Goal: Task Accomplishment & Management: Complete application form

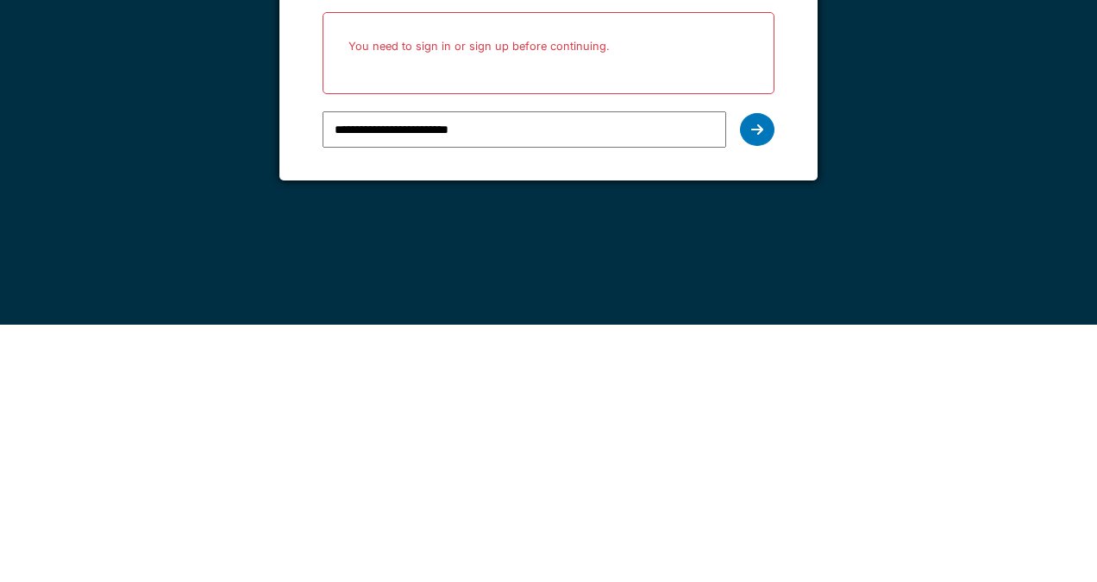
click at [759, 393] on div at bounding box center [757, 386] width 35 height 33
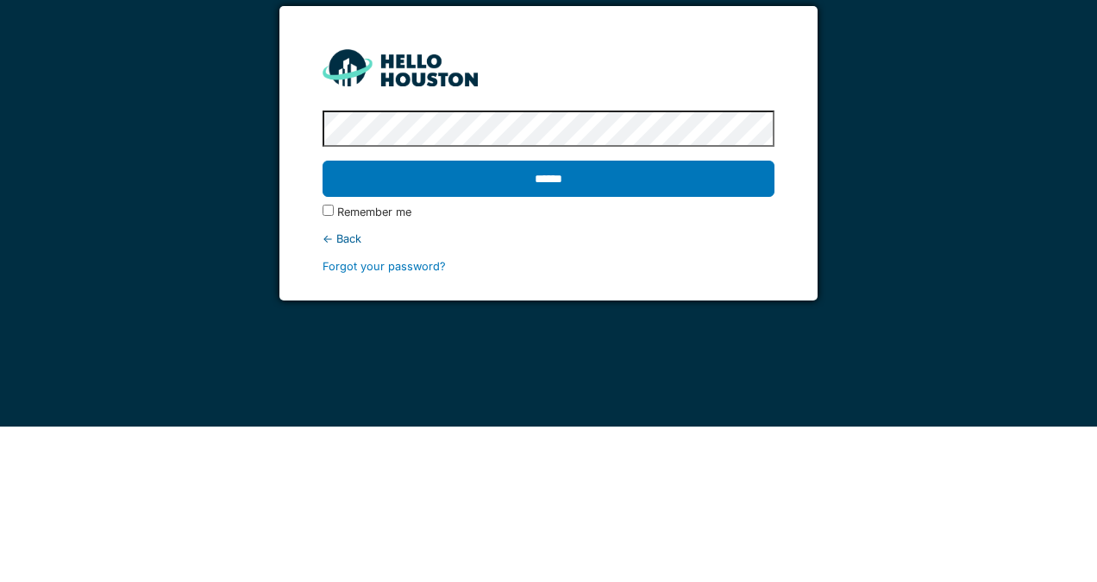
click at [730, 325] on input "******" at bounding box center [548, 334] width 451 height 36
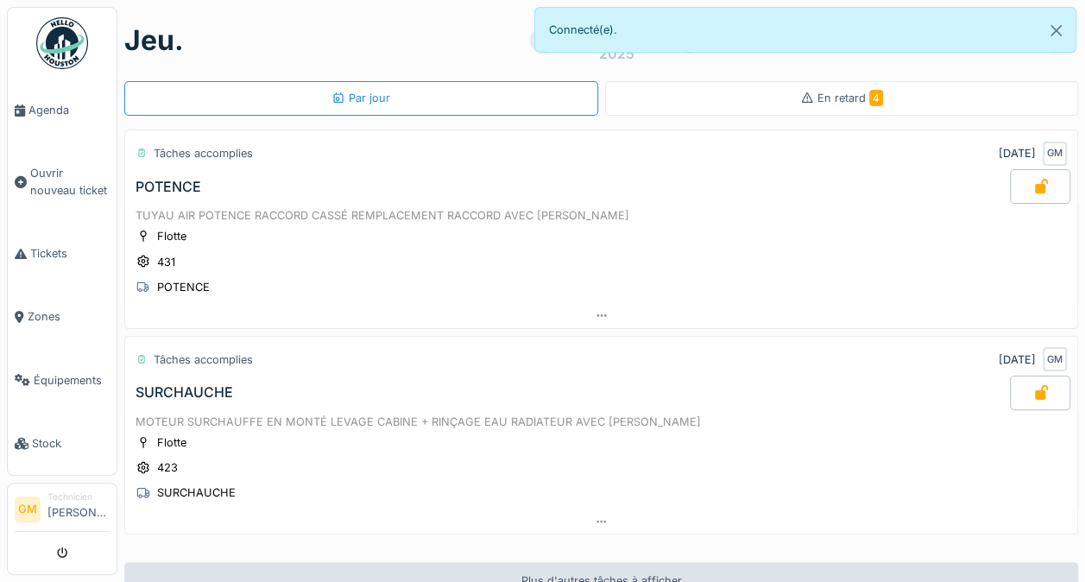
click at [60, 176] on span "Ouvrir nouveau ticket" at bounding box center [69, 181] width 79 height 33
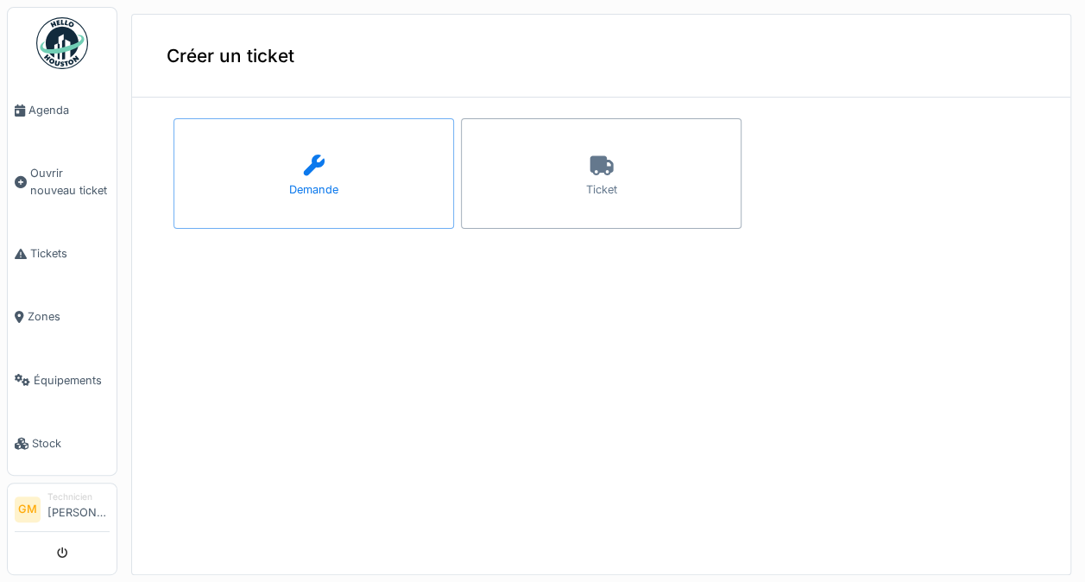
click at [601, 154] on div "Ticket" at bounding box center [601, 173] width 280 height 110
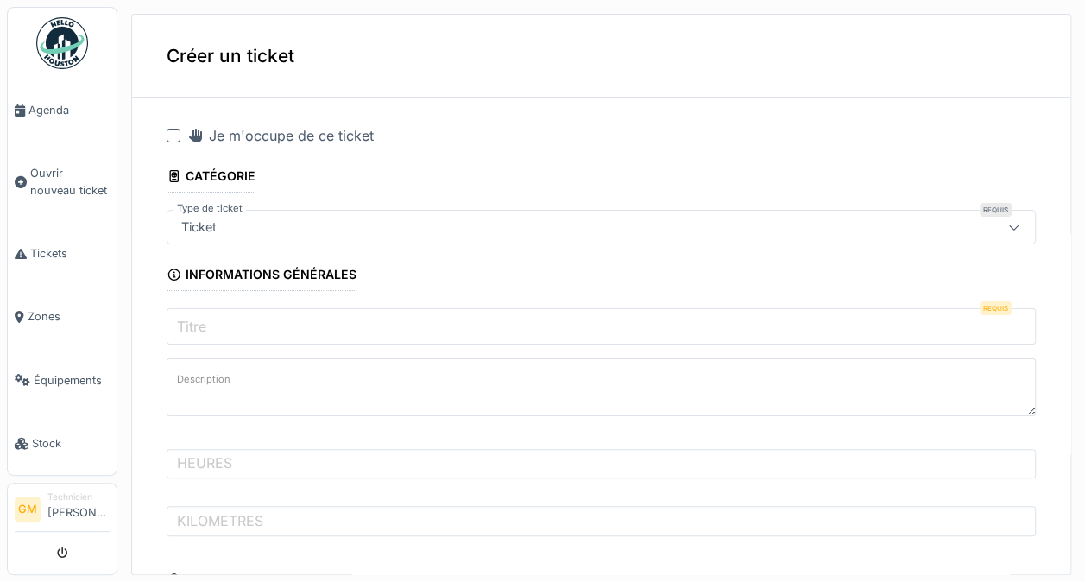
click at [892, 318] on input "Titre" at bounding box center [601, 326] width 869 height 36
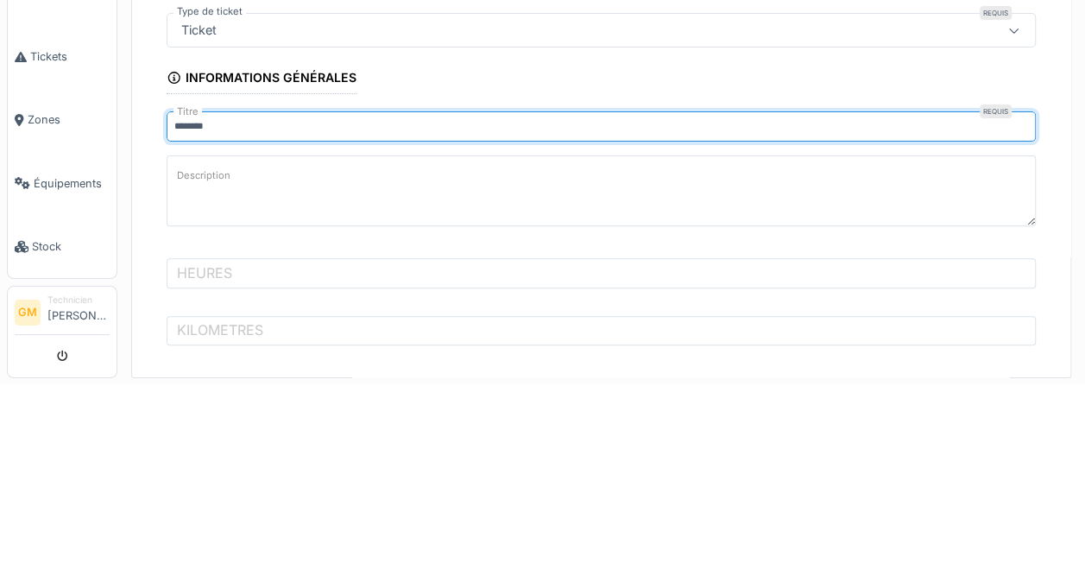
click at [751, 381] on textarea "Description" at bounding box center [601, 387] width 869 height 71
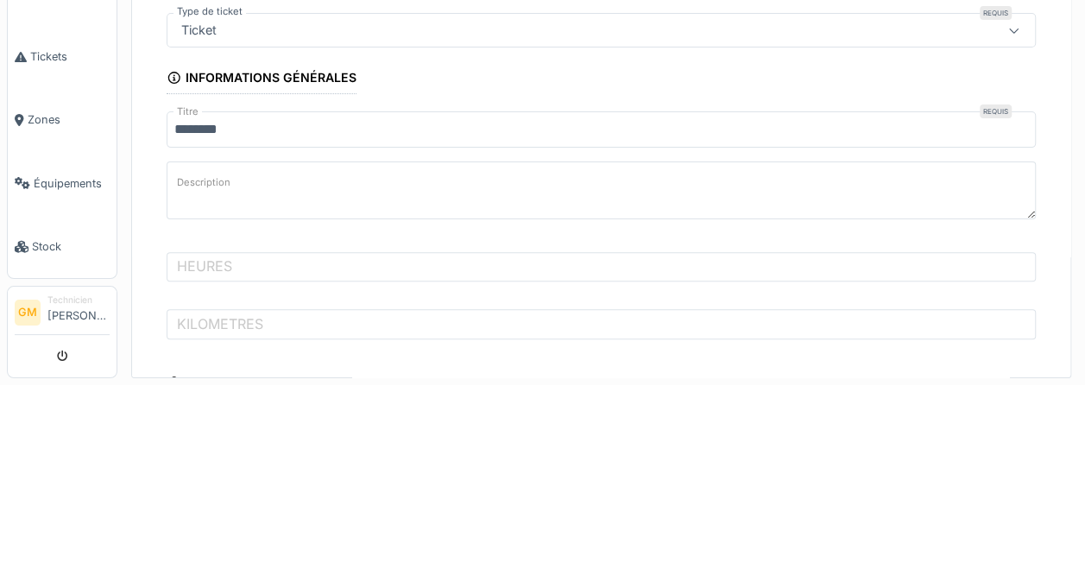
click at [787, 315] on input "*******" at bounding box center [601, 326] width 869 height 36
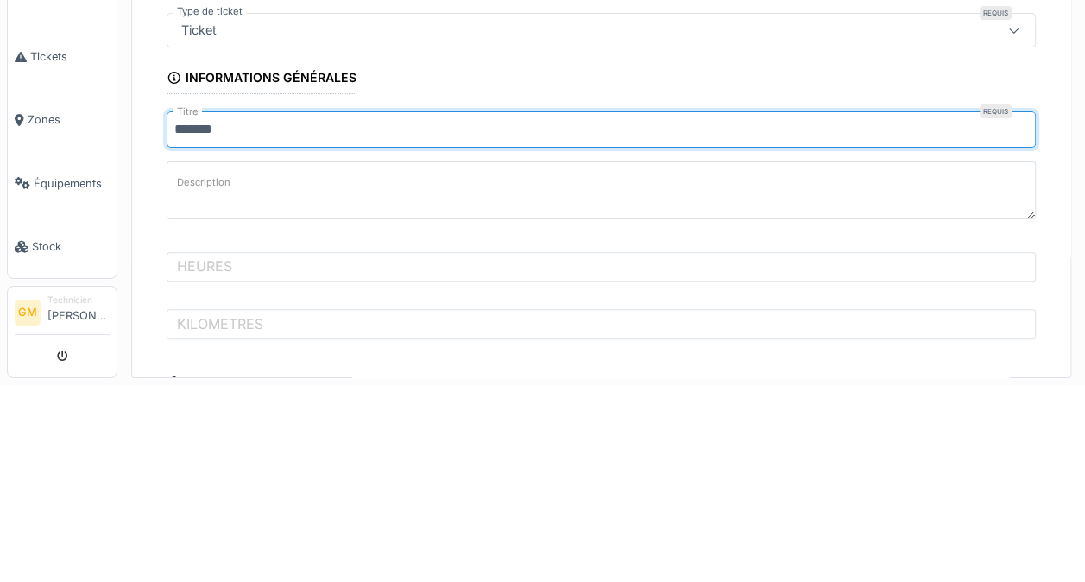
type input "******"
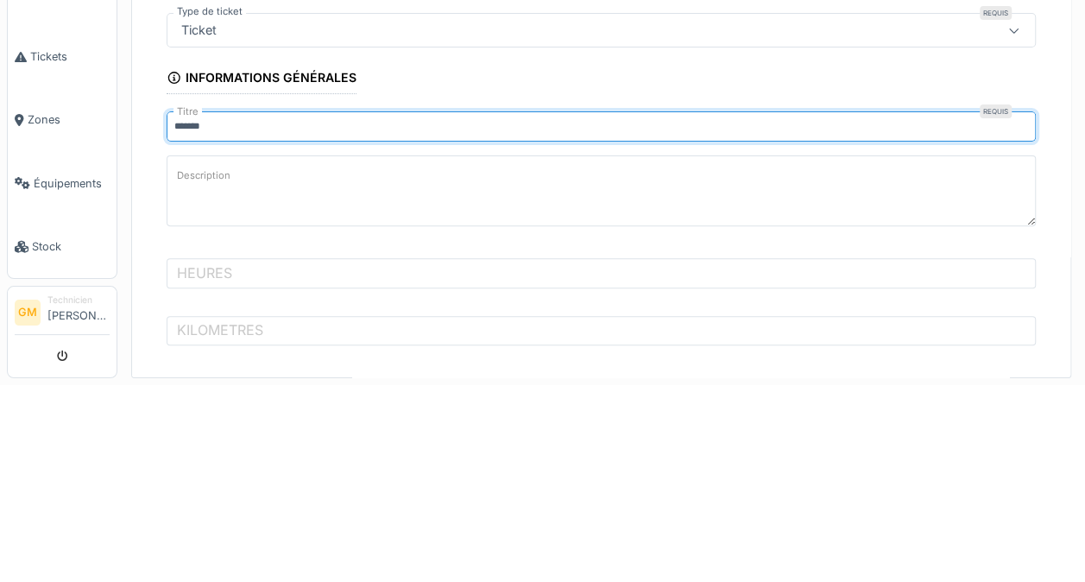
click at [808, 381] on textarea "Description" at bounding box center [601, 387] width 869 height 71
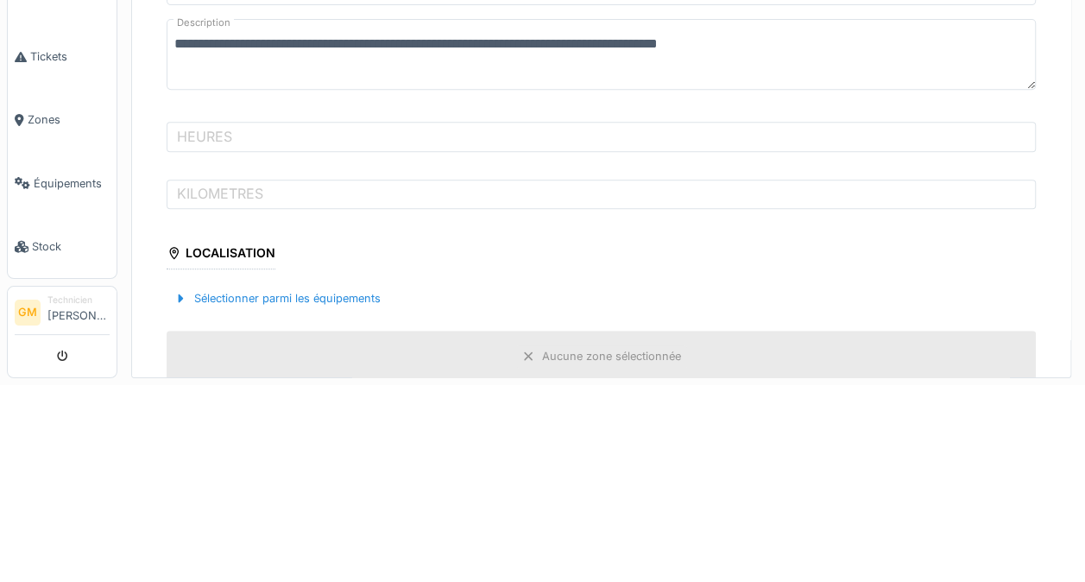
scroll to position [138, 0]
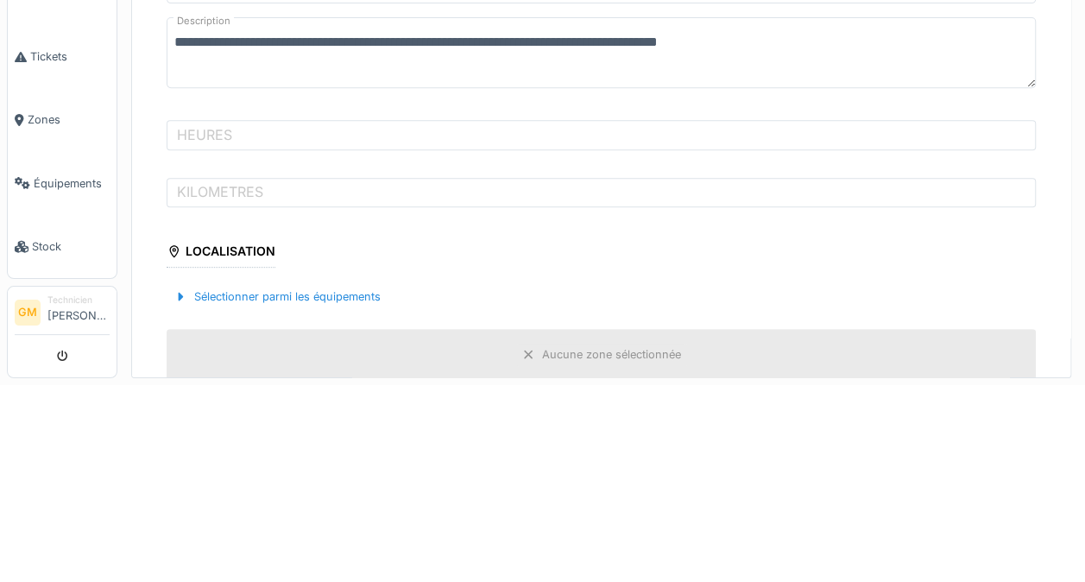
type textarea "**********"
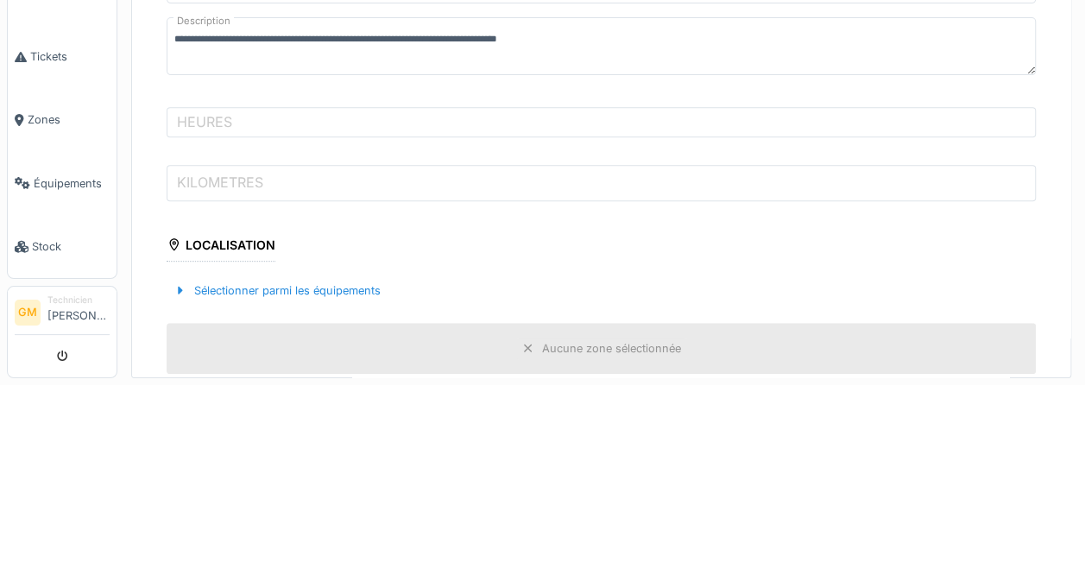
click at [871, 385] on input "KILOMETRES" at bounding box center [601, 380] width 869 height 36
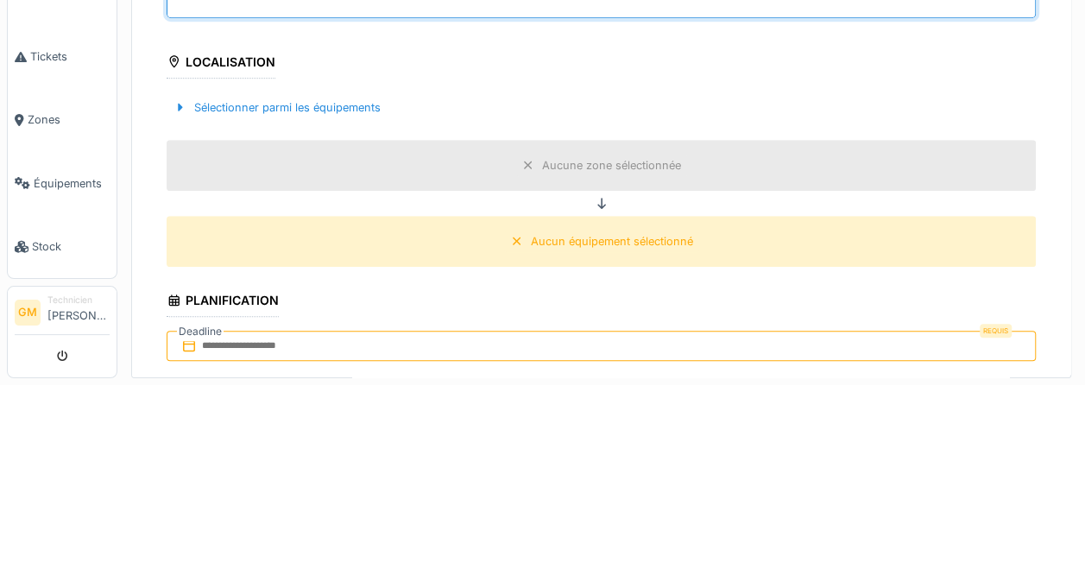
scroll to position [322, 0]
type input "******"
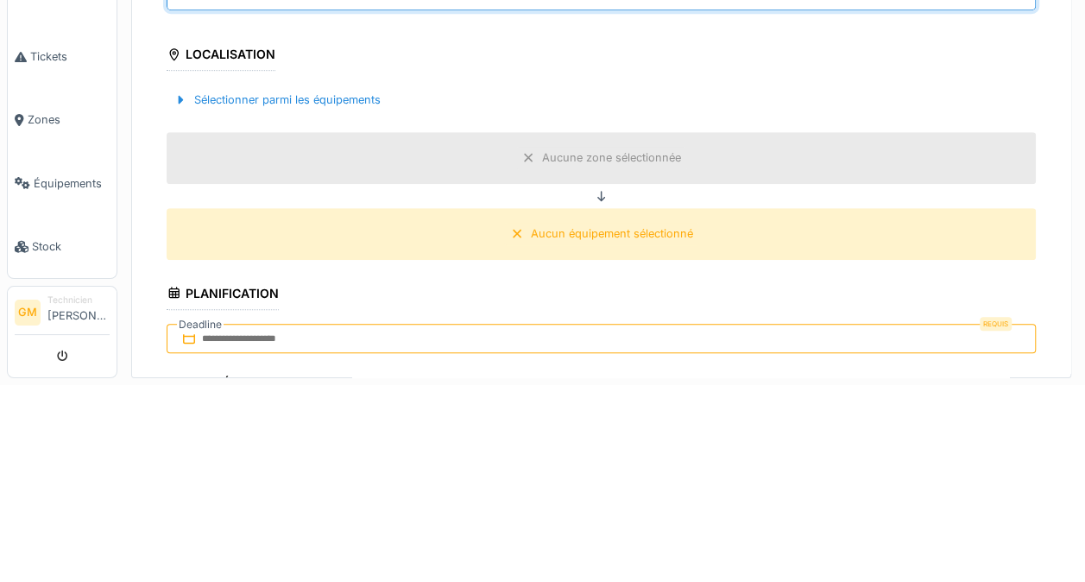
click at [249, 305] on div "Sélectionner parmi les équipements" at bounding box center [277, 296] width 221 height 23
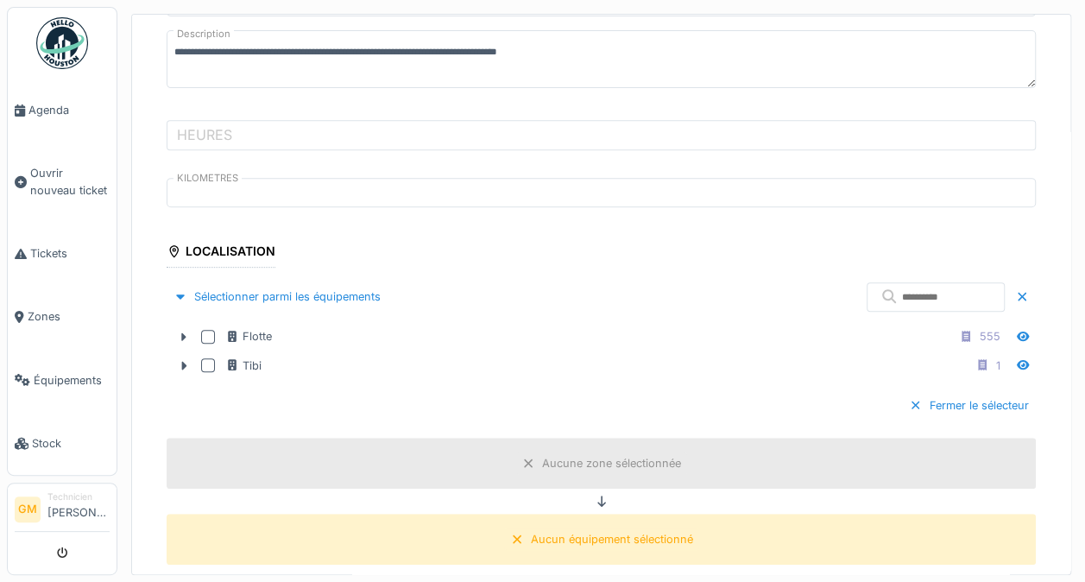
click at [227, 331] on icon at bounding box center [232, 335] width 14 height 11
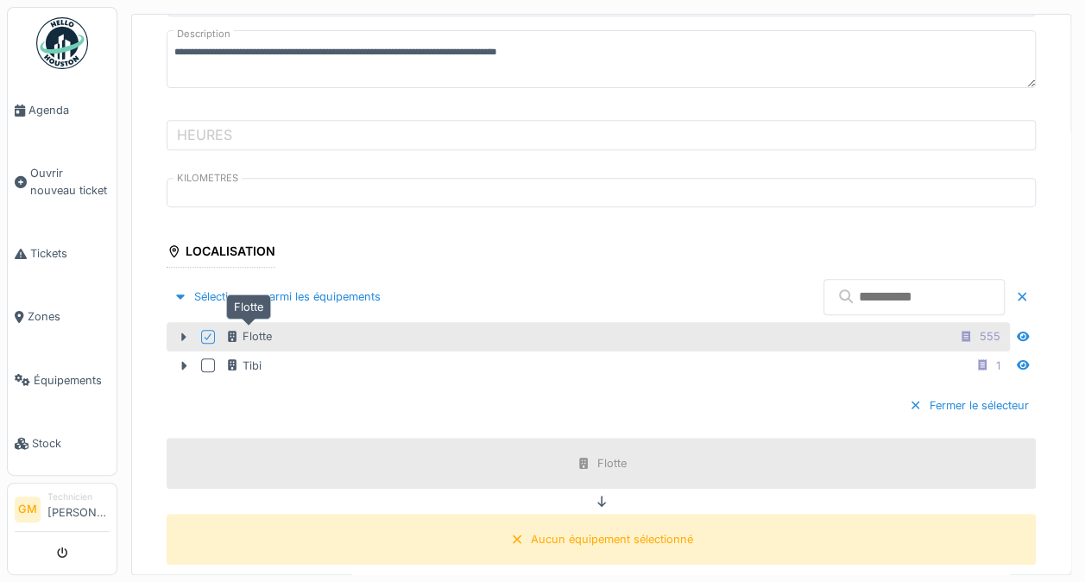
click at [875, 293] on input "text" at bounding box center [913, 297] width 181 height 36
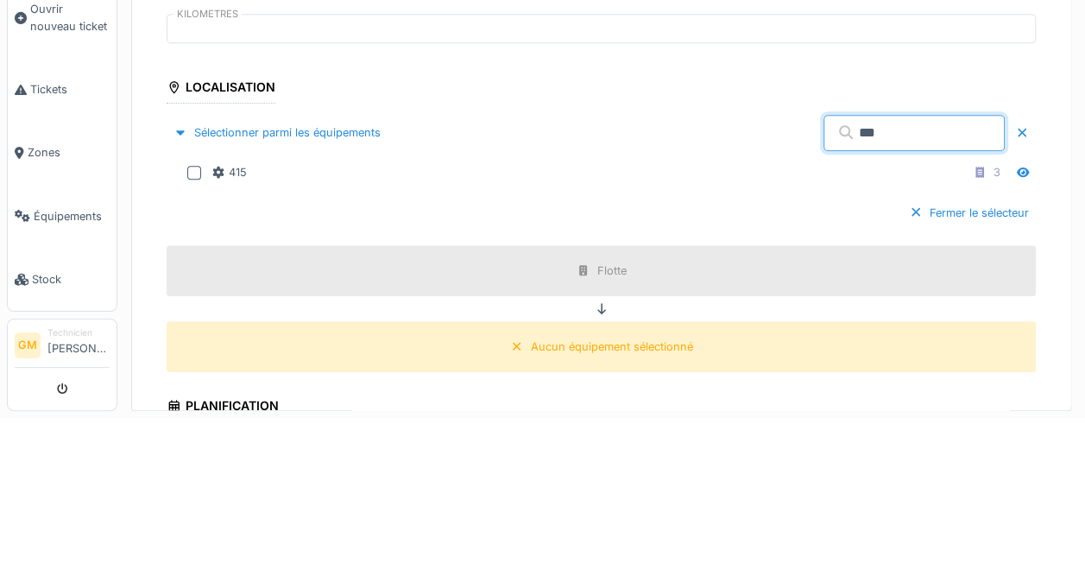
type input "***"
click at [194, 330] on div at bounding box center [194, 337] width 14 height 14
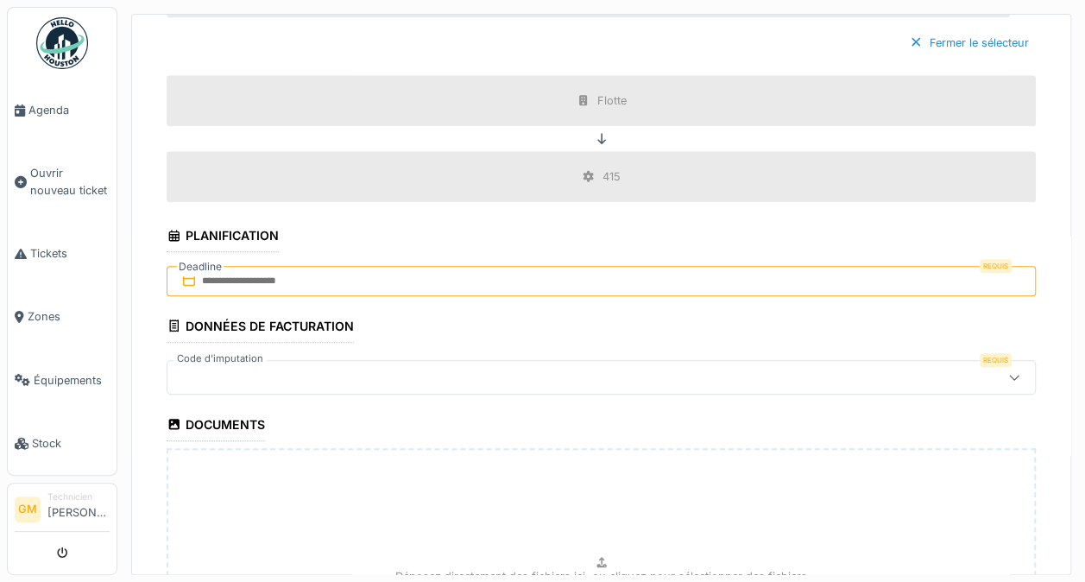
scroll to position [659, 0]
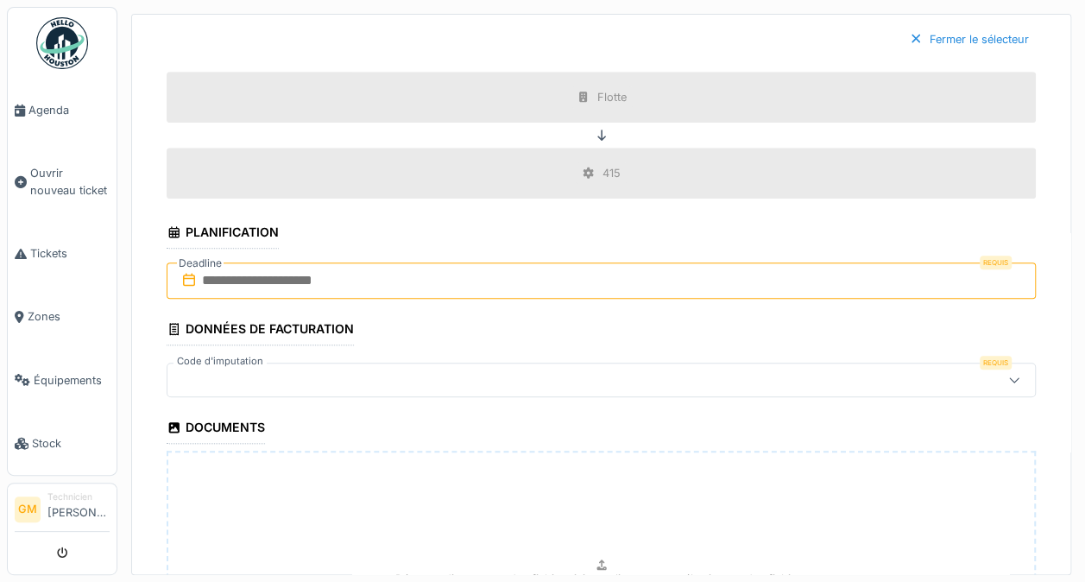
click at [268, 271] on input "text" at bounding box center [601, 280] width 869 height 36
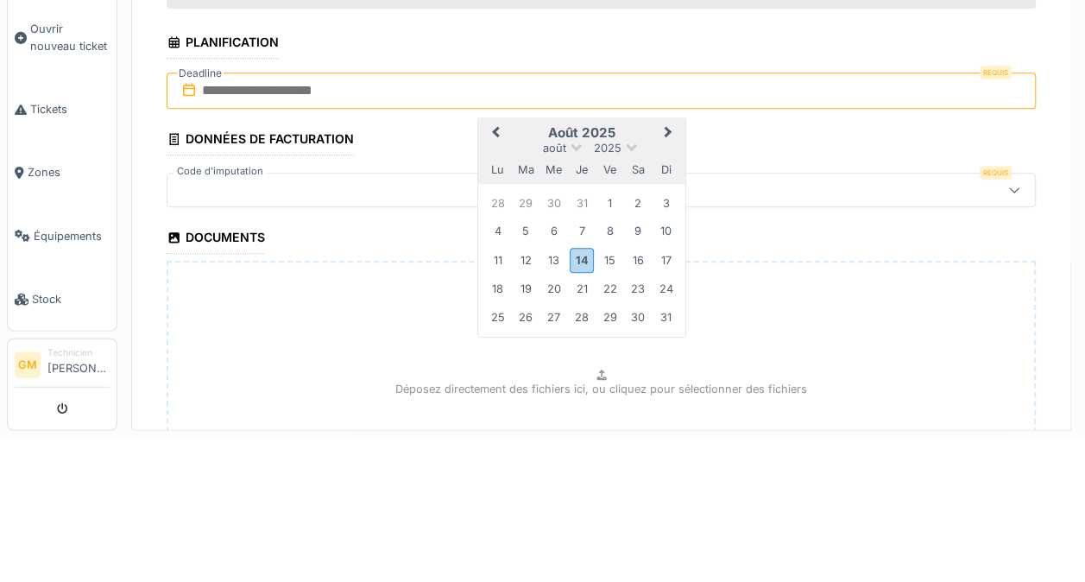
scroll to position [752, 0]
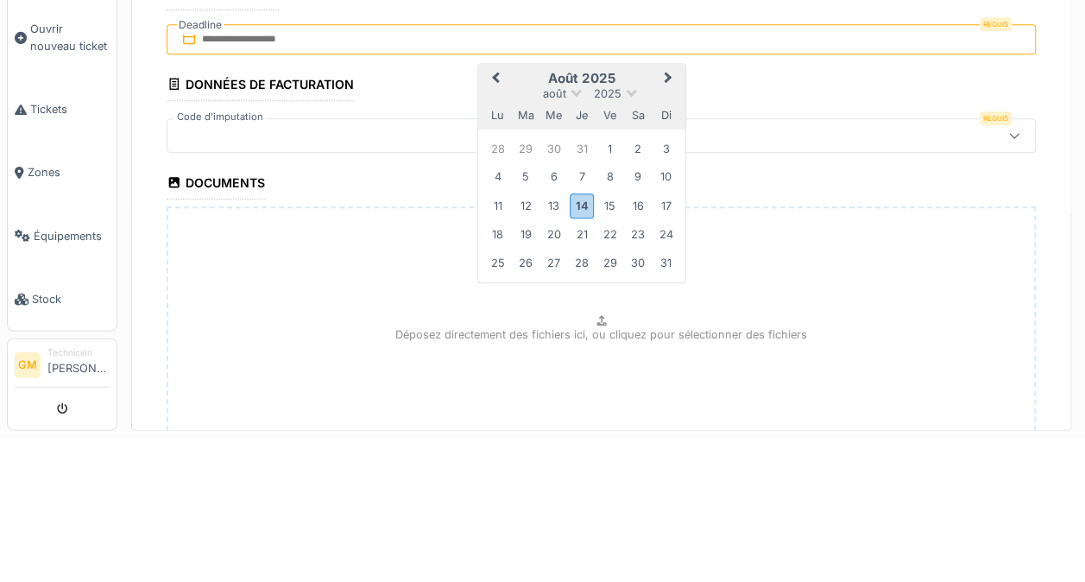
click at [582, 349] on div "14" at bounding box center [580, 349] width 23 height 25
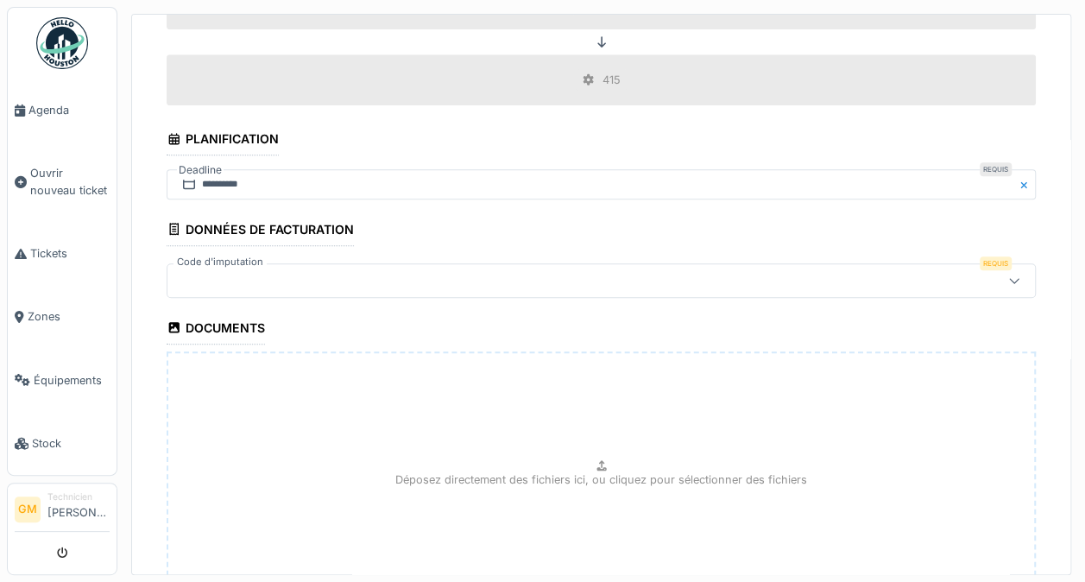
click at [230, 274] on div at bounding box center [551, 280] width 754 height 19
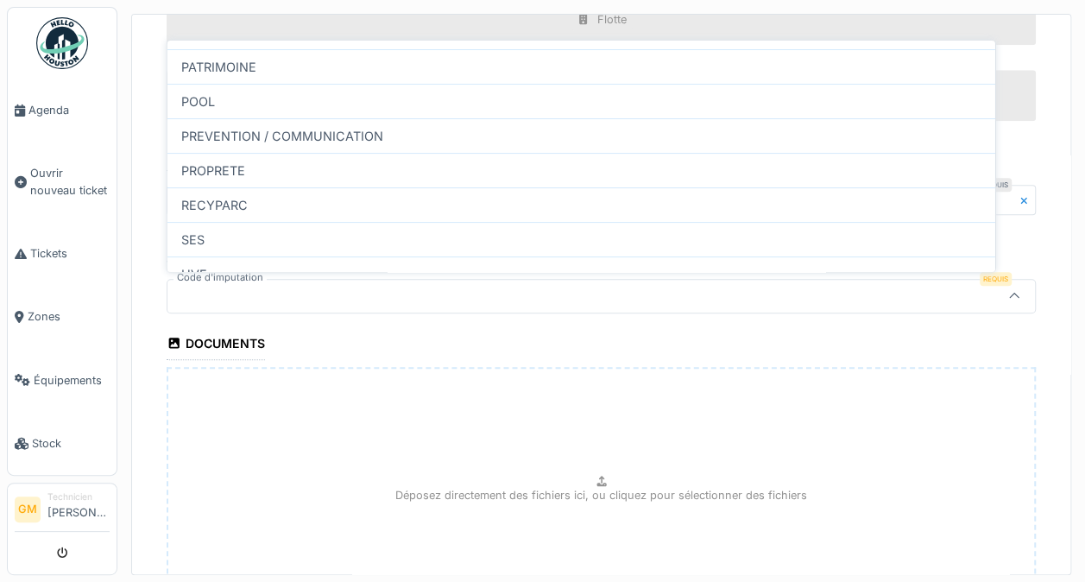
scroll to position [159, 0]
click at [203, 188] on div "RECYPARC" at bounding box center [580, 197] width 827 height 35
type input "****"
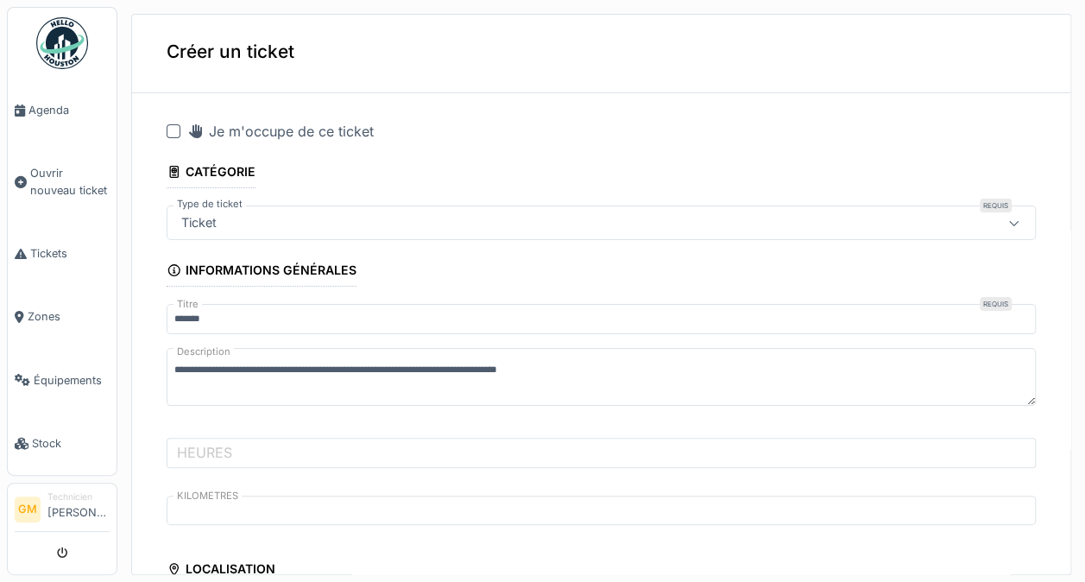
scroll to position [0, 0]
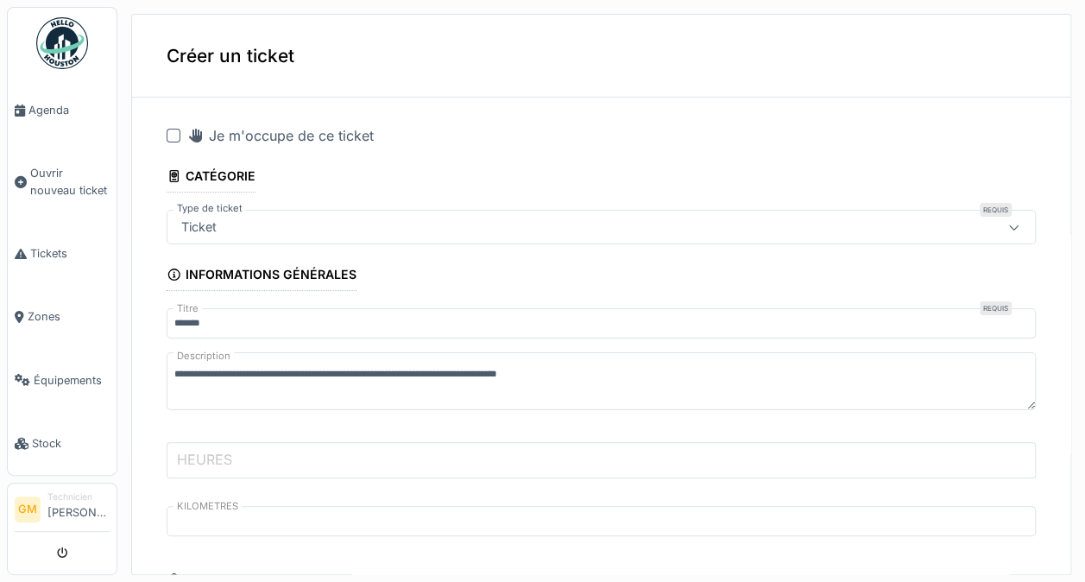
click at [351, 456] on input "HEURES" at bounding box center [601, 460] width 869 height 36
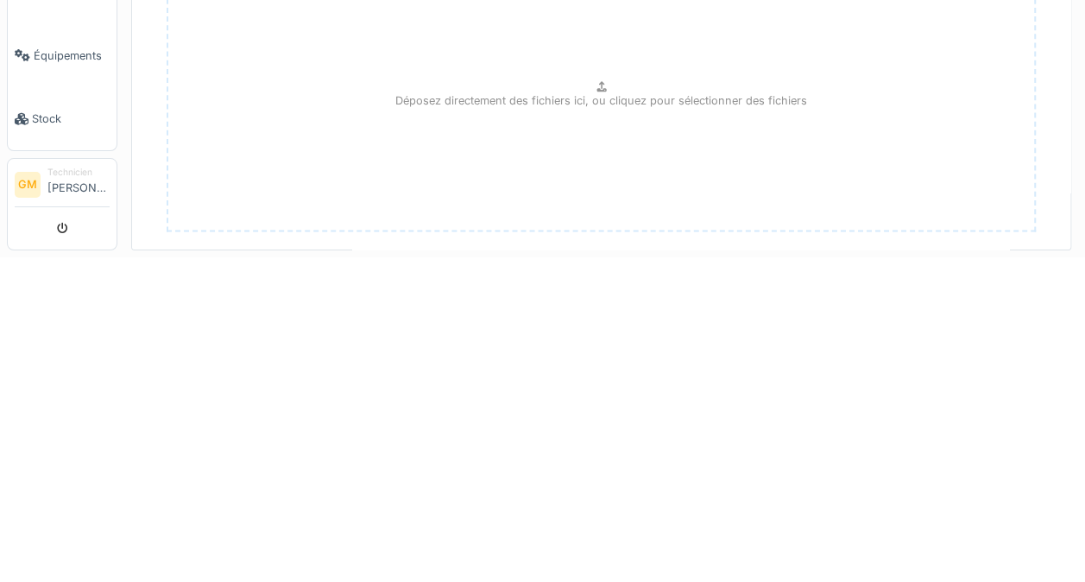
scroll to position [904, 0]
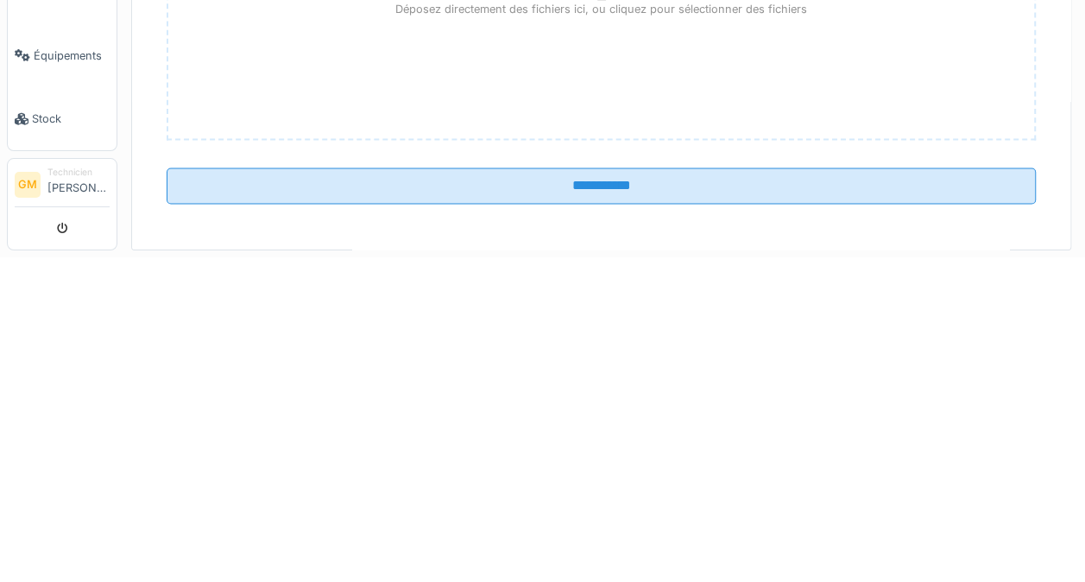
type input "*****"
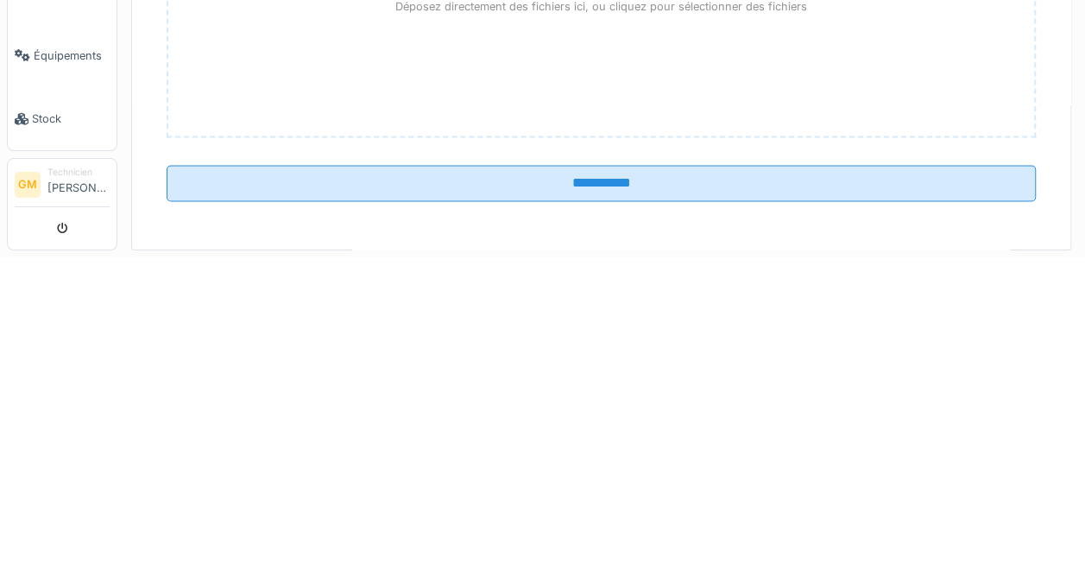
click at [846, 498] on input "**********" at bounding box center [601, 507] width 869 height 36
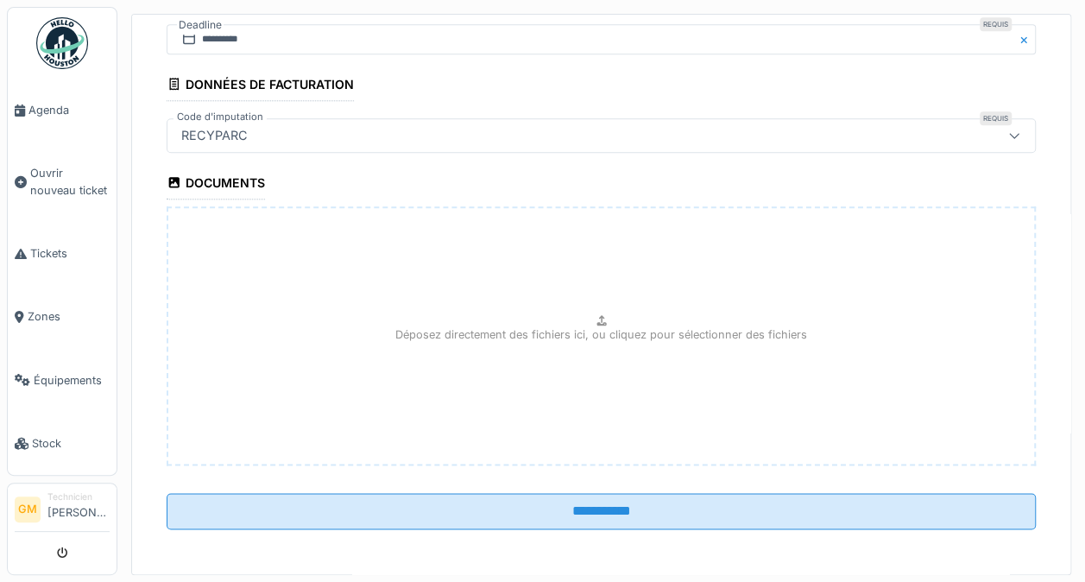
scroll to position [897, 0]
click at [915, 507] on input "**********" at bounding box center [601, 511] width 869 height 36
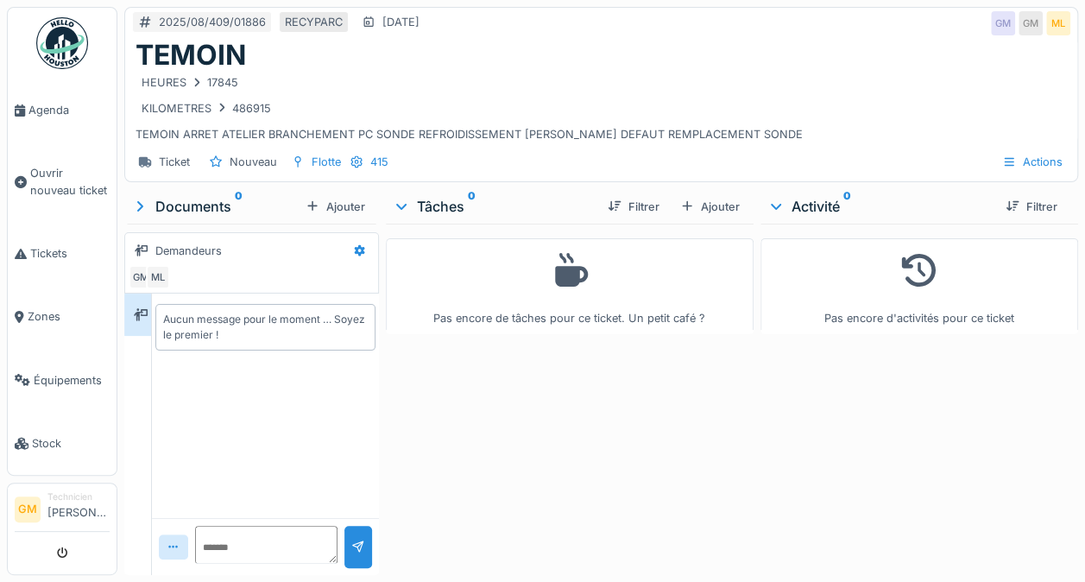
click at [928, 66] on div "TEMOIN" at bounding box center [600, 55] width 931 height 33
click at [858, 85] on div "HEURES 17845" at bounding box center [600, 83] width 931 height 22
click at [26, 245] on li "Tickets" at bounding box center [62, 253] width 95 height 16
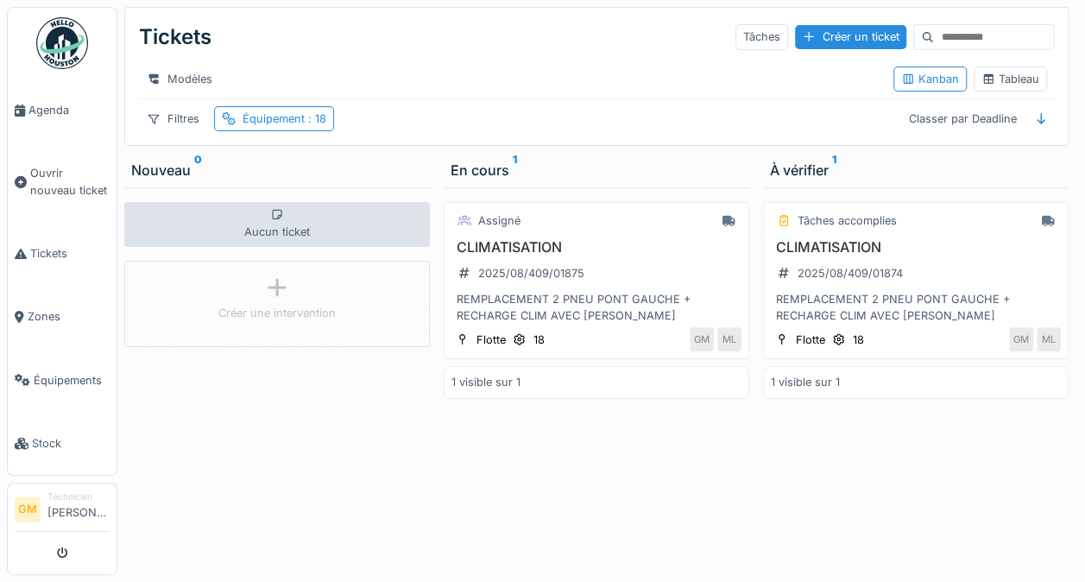
click at [312, 127] on div "Équipement : 18" at bounding box center [284, 118] width 84 height 16
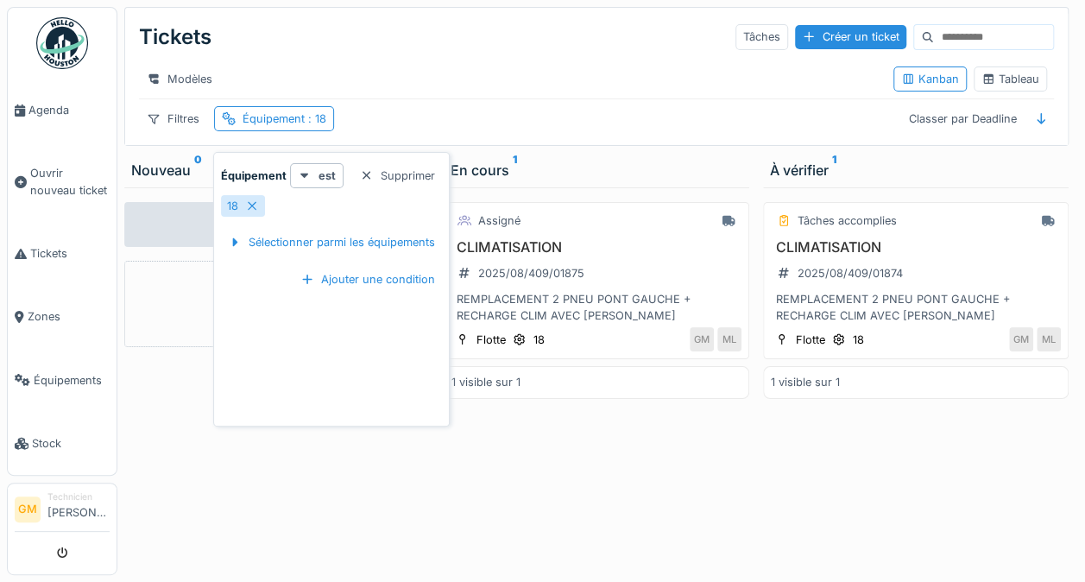
click at [240, 204] on div "18" at bounding box center [243, 206] width 44 height 22
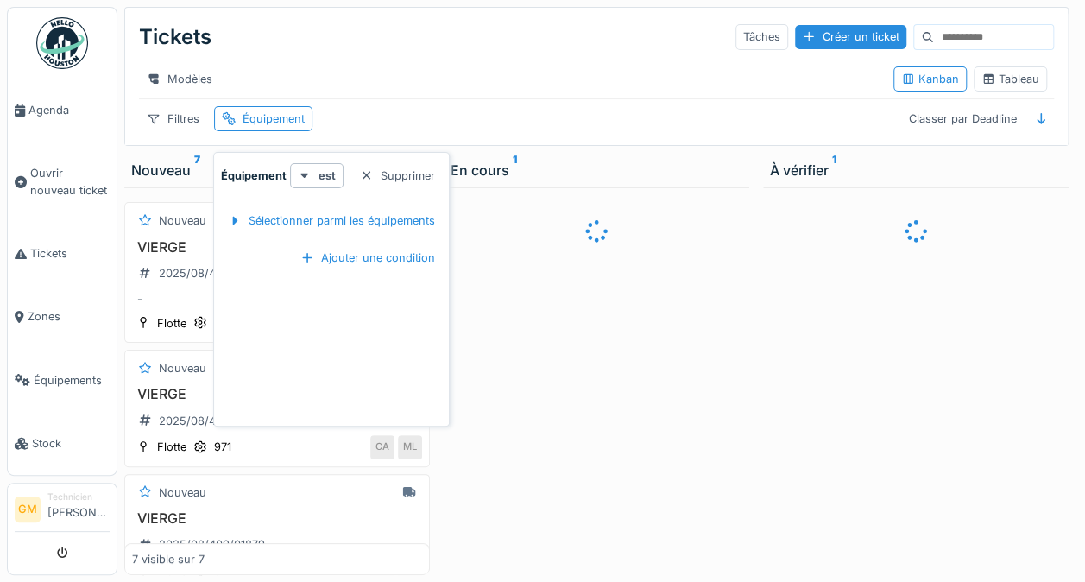
click at [274, 211] on div "Sélectionner parmi les équipements" at bounding box center [331, 220] width 221 height 23
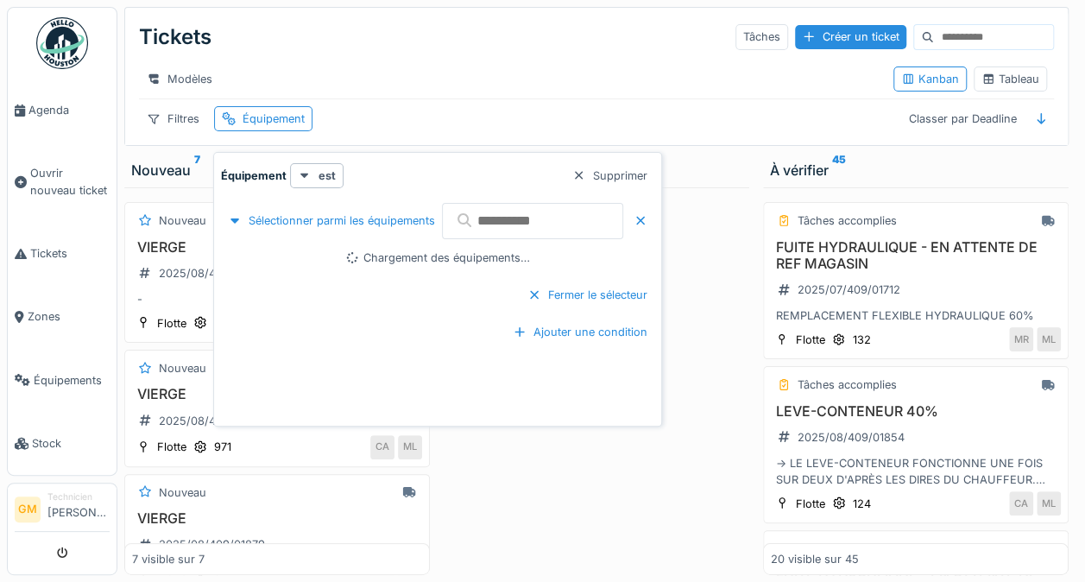
click at [487, 212] on input "text" at bounding box center [532, 221] width 181 height 36
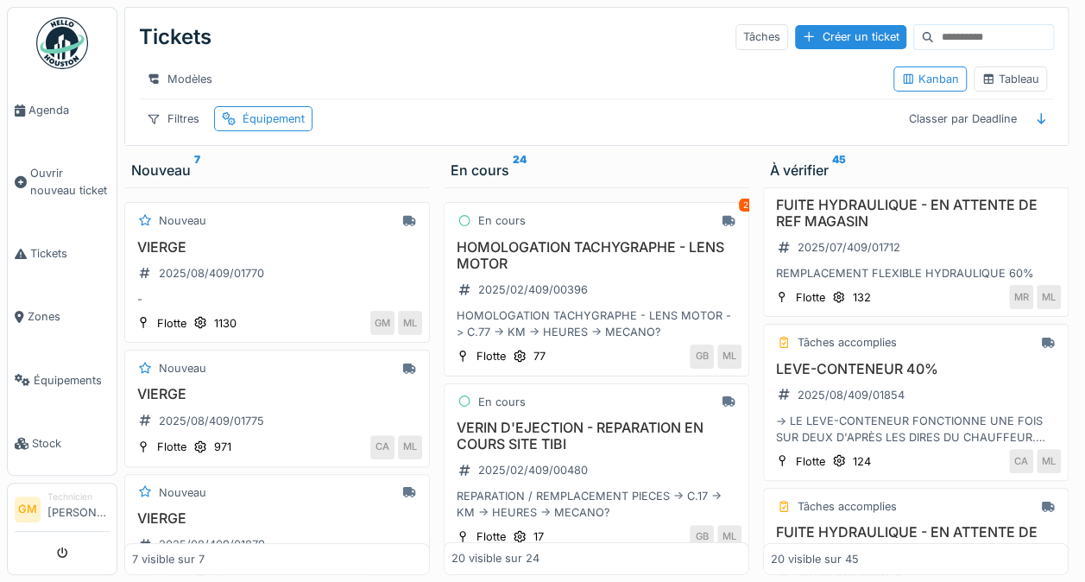
scroll to position [45, 0]
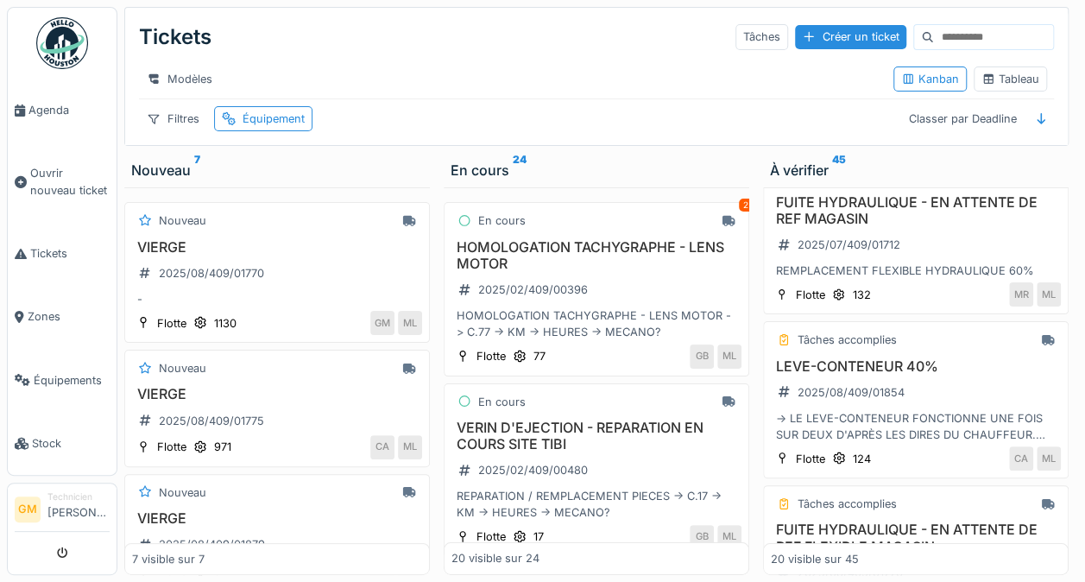
click at [264, 121] on div "Équipement" at bounding box center [263, 118] width 98 height 25
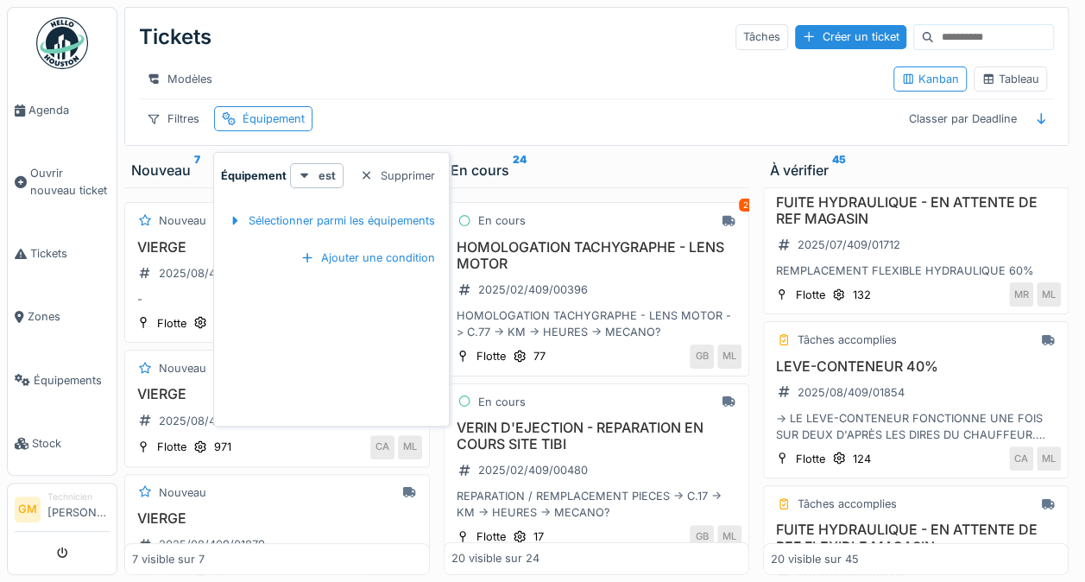
click at [269, 221] on div "Sélectionner parmi les équipements" at bounding box center [331, 220] width 221 height 23
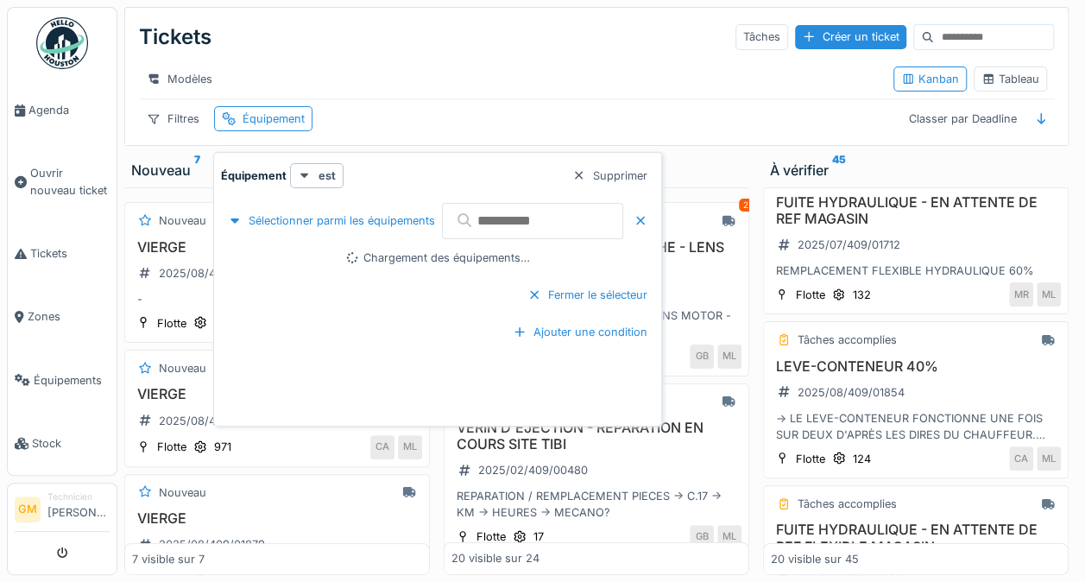
click at [554, 226] on input "text" at bounding box center [532, 221] width 181 height 36
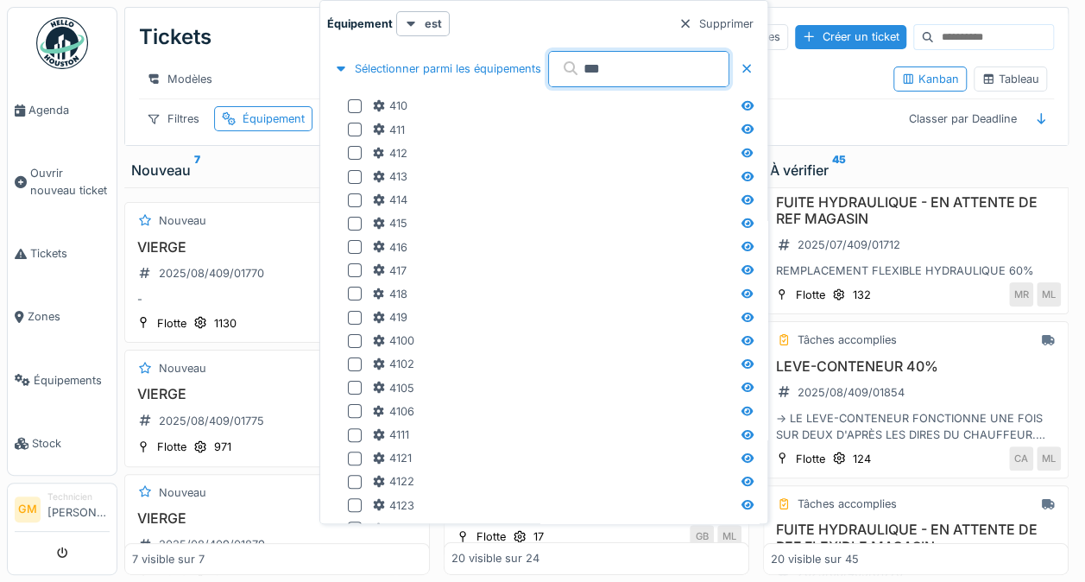
type input "***"
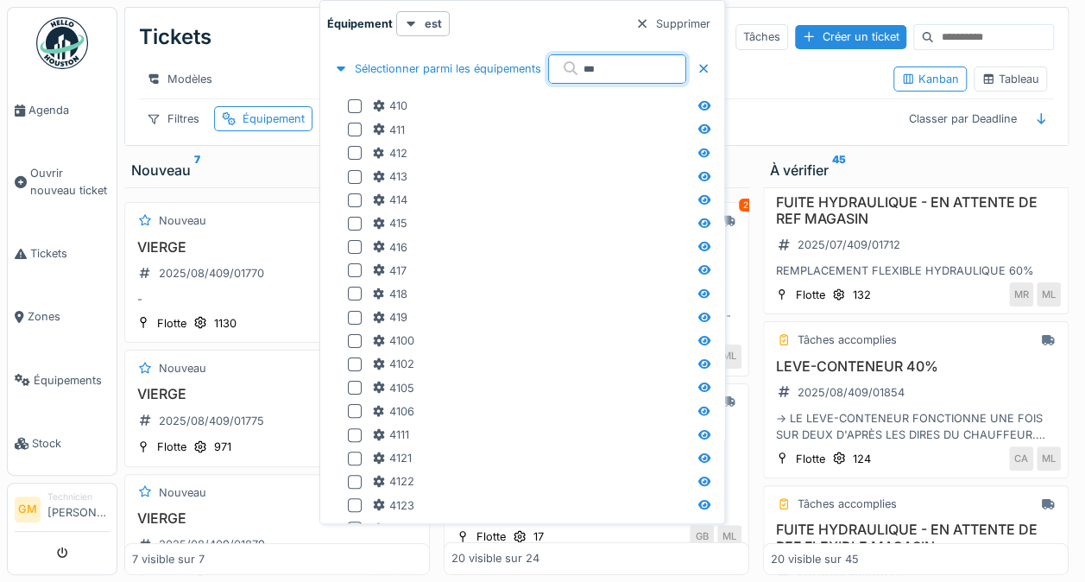
click at [351, 104] on div at bounding box center [355, 106] width 14 height 14
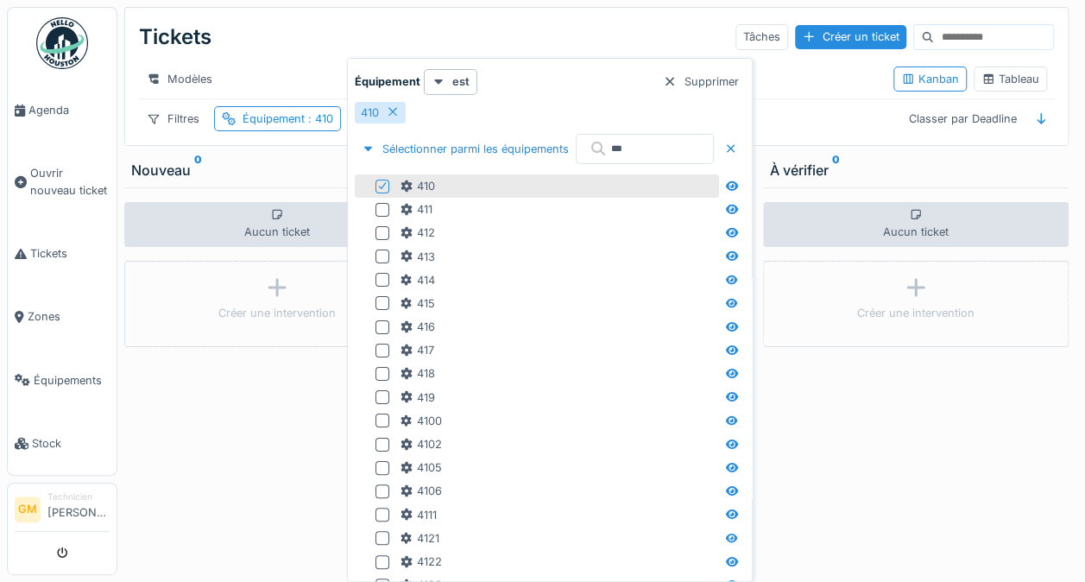
scroll to position [0, 0]
click at [381, 184] on icon at bounding box center [382, 185] width 10 height 9
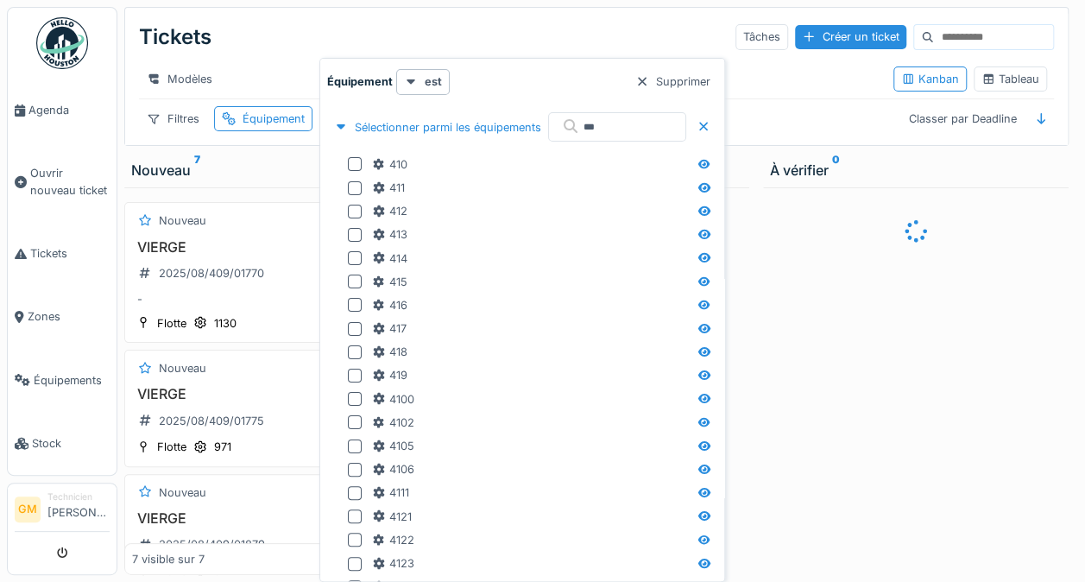
click at [354, 277] on div at bounding box center [355, 281] width 14 height 14
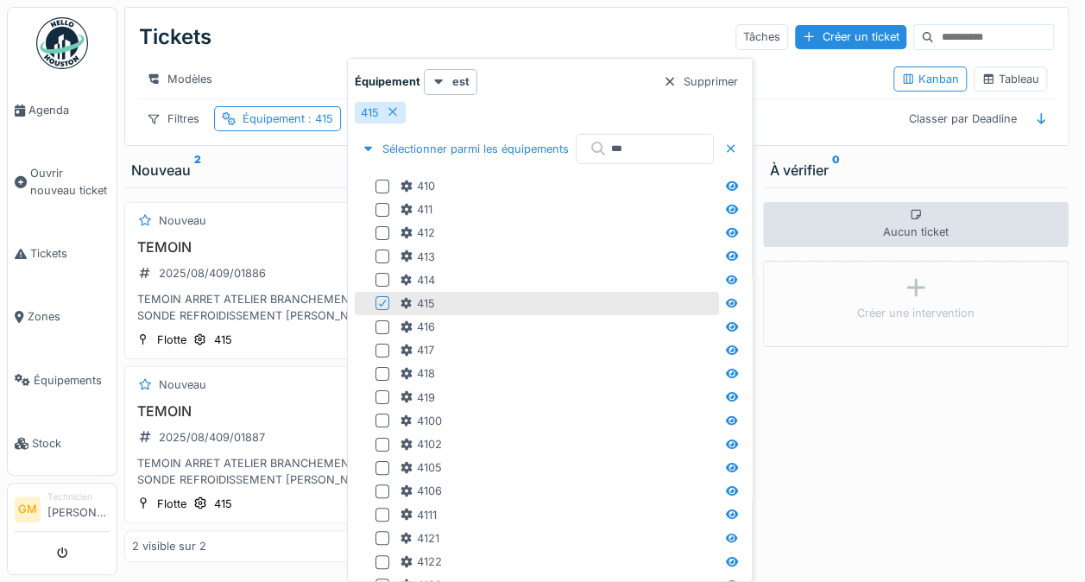
click at [971, 411] on div "Aucun ticket Créer une intervention" at bounding box center [915, 380] width 305 height 387
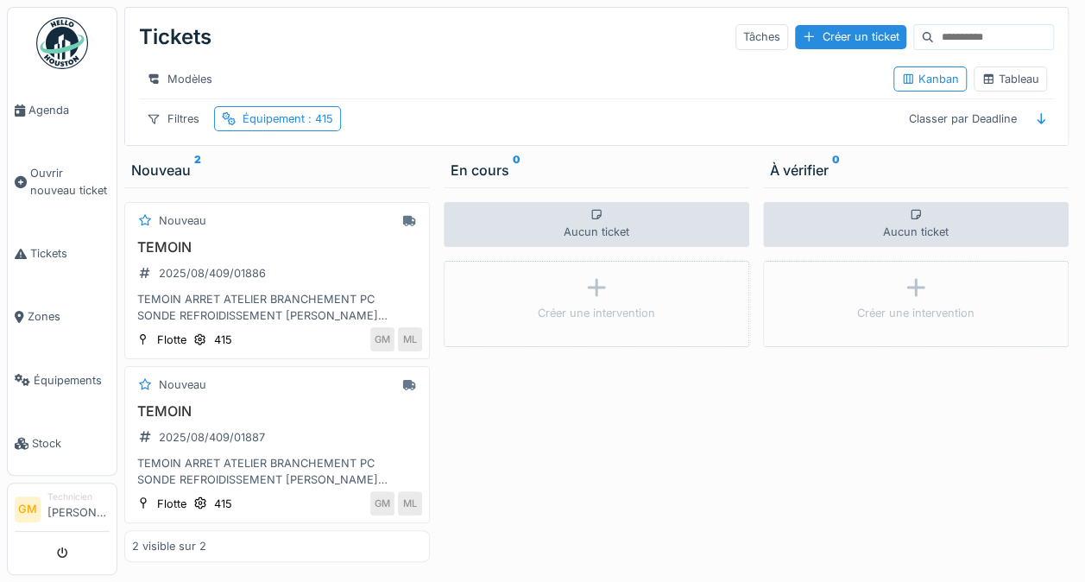
click at [293, 274] on div "TEMOIN 2025/08/409/01886 TEMOIN ARRET ATELIER BRANCHEMENT PC SONDE REFROIDISSEM…" at bounding box center [277, 281] width 290 height 85
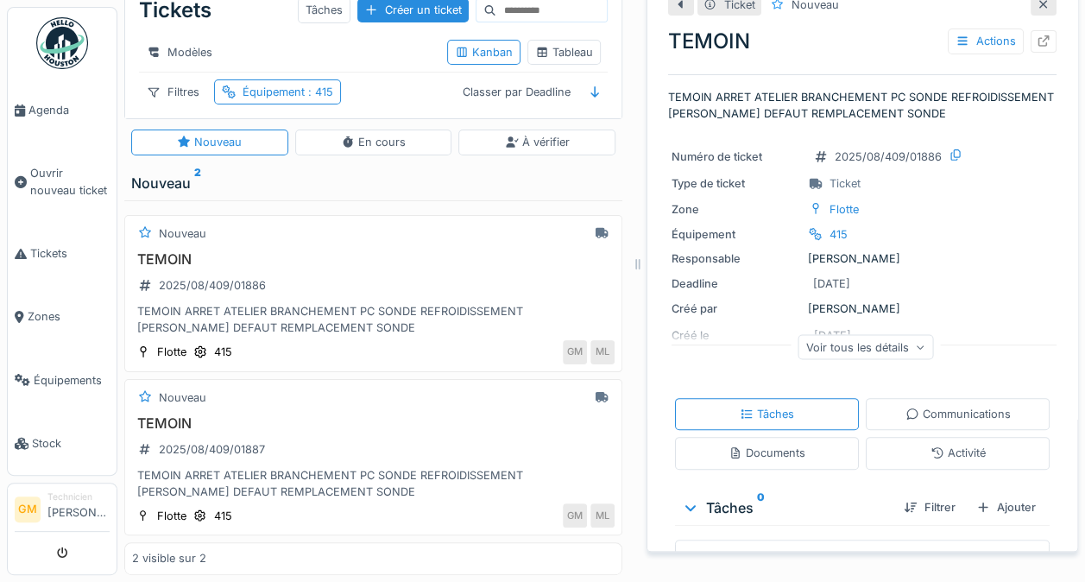
scroll to position [104, 0]
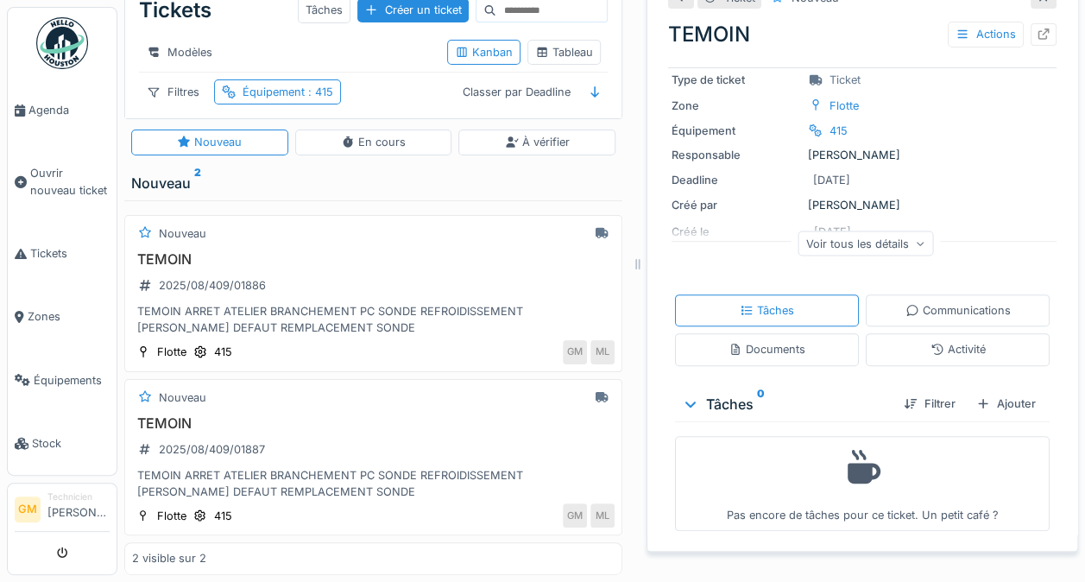
click at [204, 446] on div "2025/08/409/01887" at bounding box center [201, 449] width 139 height 22
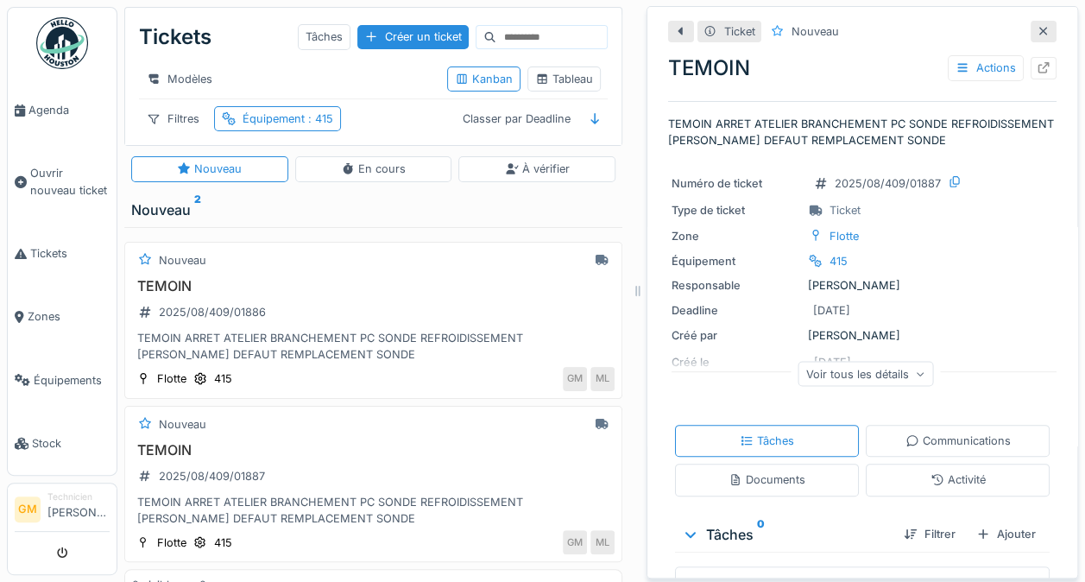
click at [551, 128] on div "Classer par Deadline" at bounding box center [516, 118] width 123 height 25
click at [545, 242] on div "Nouveau TEMOIN 2025/08/409/01886 TEMOIN ARRET ATELIER BRANCHEMENT PC SONDE REFR…" at bounding box center [373, 414] width 498 height 374
click at [383, 177] on div "En cours" at bounding box center [373, 168] width 65 height 16
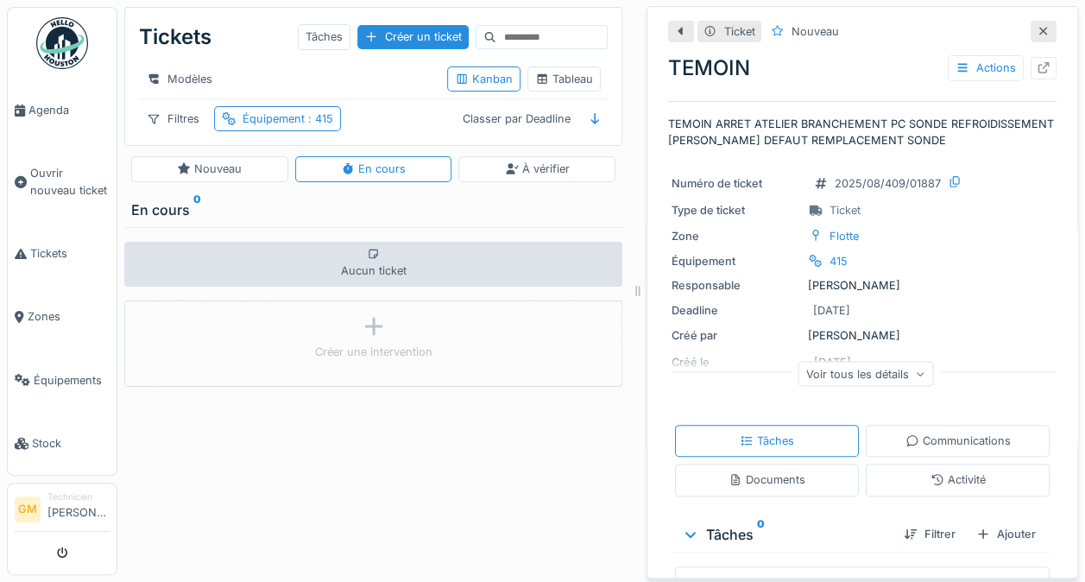
click at [557, 177] on div "À vérifier" at bounding box center [537, 168] width 65 height 16
click at [167, 171] on div "Nouveau" at bounding box center [209, 168] width 157 height 25
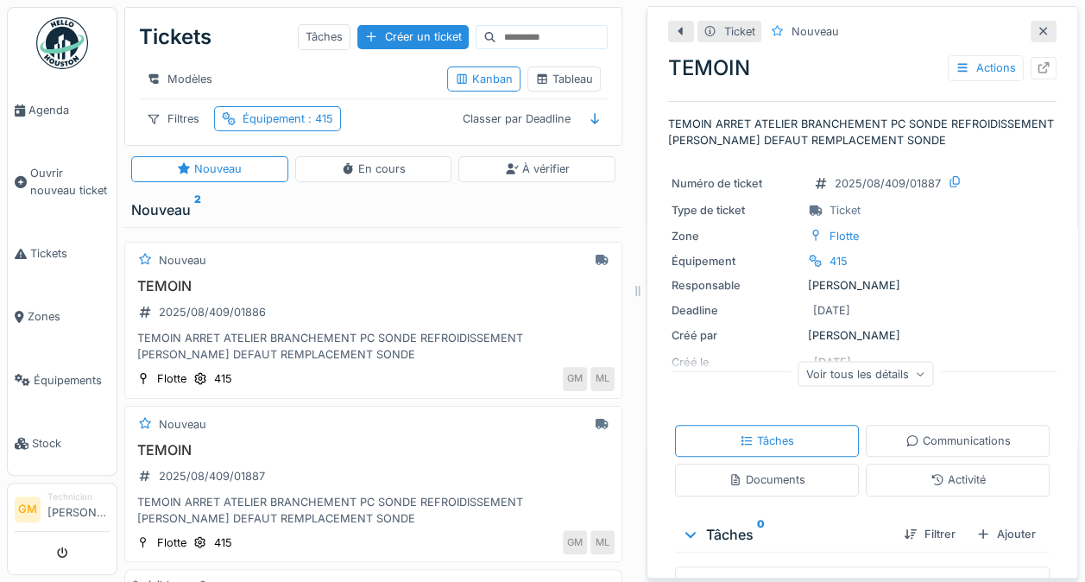
click at [195, 320] on div "2025/08/409/01886" at bounding box center [212, 312] width 107 height 16
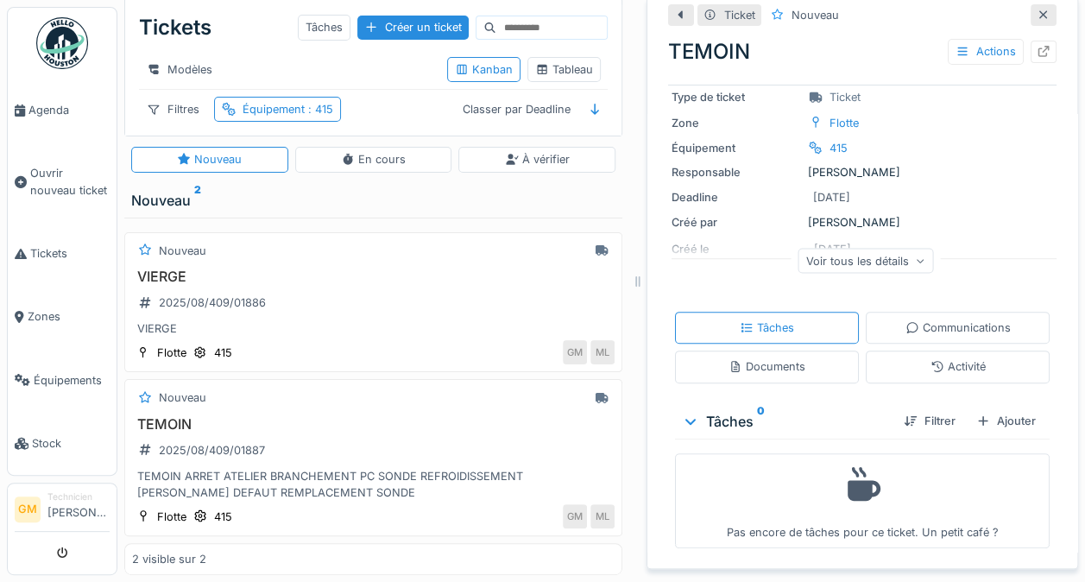
scroll to position [16, 0]
click at [48, 250] on span "Tickets" at bounding box center [69, 253] width 79 height 16
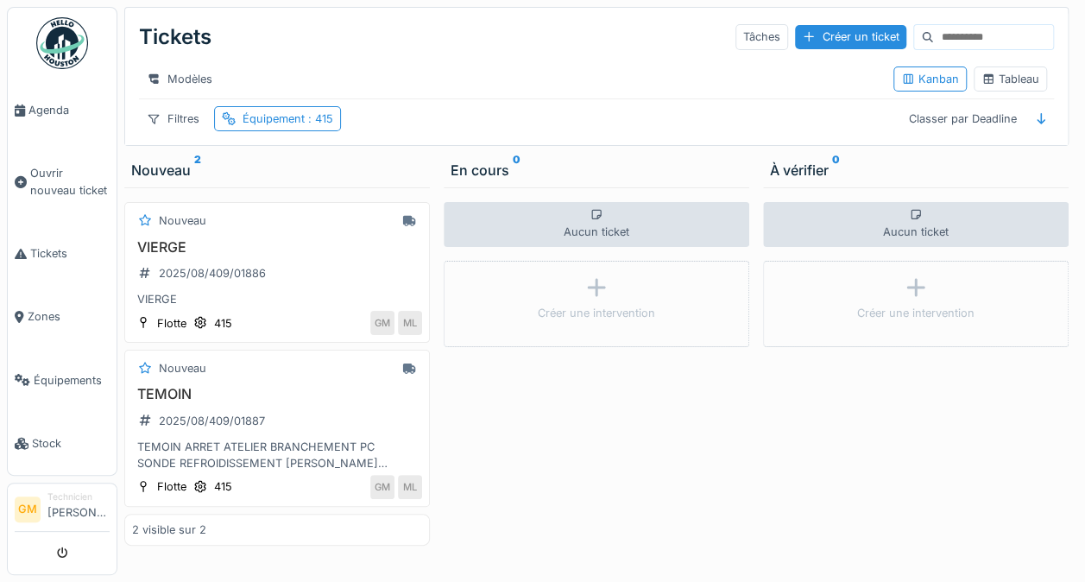
scroll to position [13, 0]
click at [183, 386] on h3 "TEMOIN" at bounding box center [277, 394] width 290 height 16
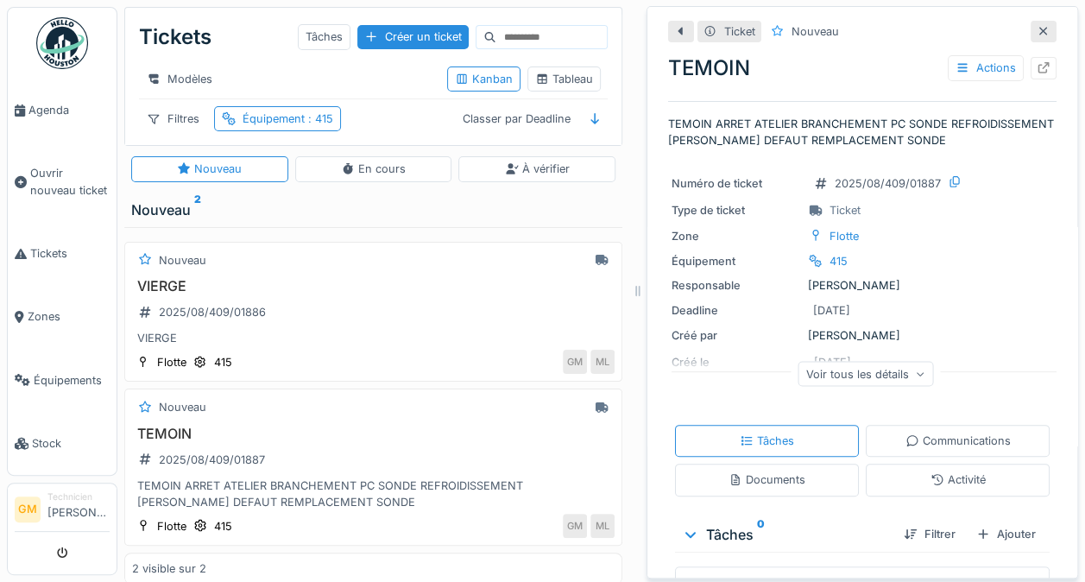
click at [45, 184] on span "Ouvrir nouveau ticket" at bounding box center [69, 181] width 79 height 33
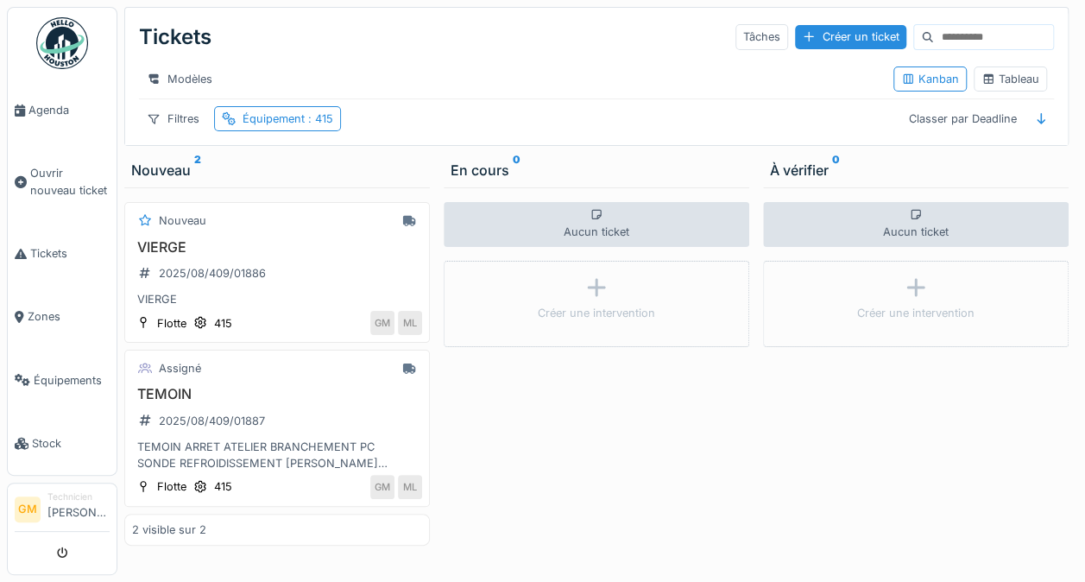
click at [37, 245] on span "Tickets" at bounding box center [69, 253] width 79 height 16
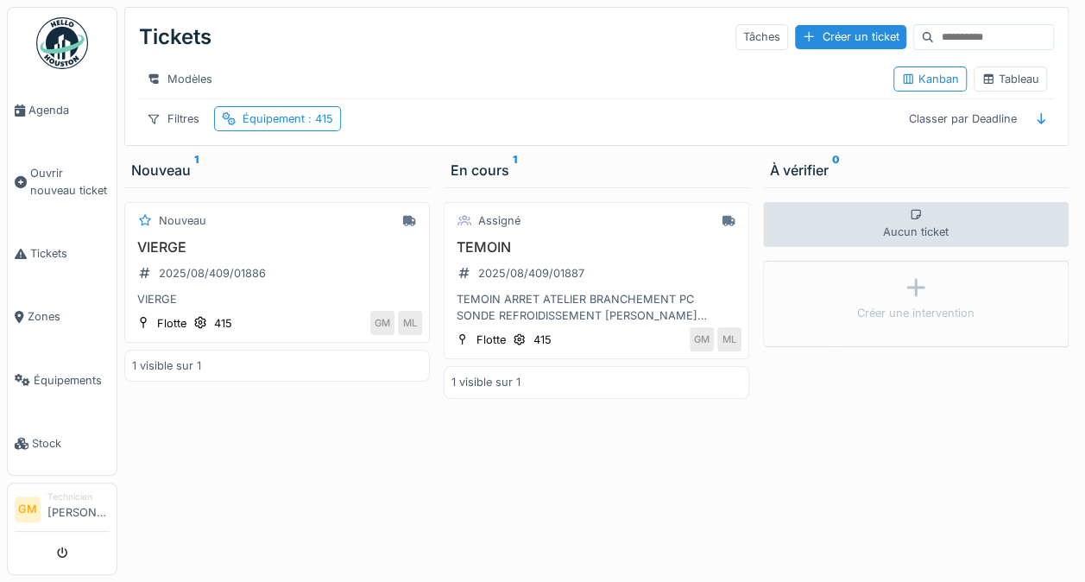
click at [179, 274] on div "2025/08/409/01886" at bounding box center [212, 273] width 107 height 16
